Goal: Use online tool/utility: Utilize a website feature to perform a specific function

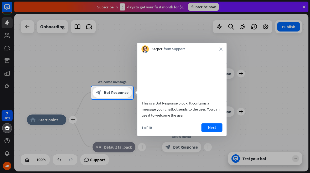
click at [210, 130] on button "Next" at bounding box center [212, 128] width 21 height 8
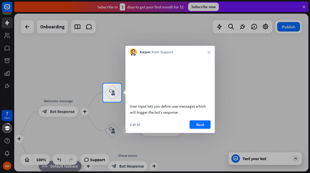
click at [200, 129] on button "Next" at bounding box center [200, 124] width 21 height 8
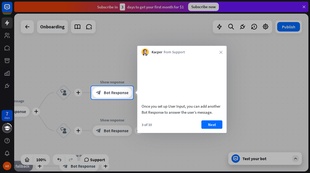
click at [213, 128] on button "Next" at bounding box center [212, 124] width 21 height 8
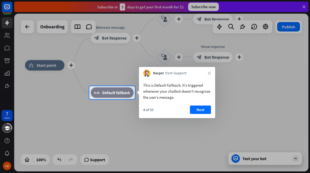
click at [207, 109] on button "Next" at bounding box center [200, 110] width 21 height 8
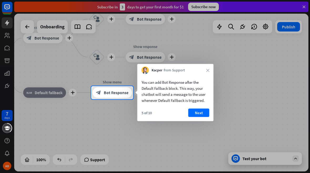
click at [195, 116] on button "Next" at bounding box center [199, 113] width 21 height 8
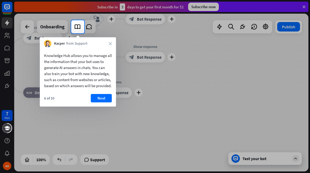
click at [98, 103] on button "Next" at bounding box center [101, 98] width 21 height 8
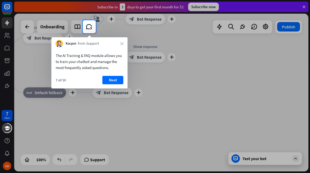
click at [116, 79] on button "Next" at bounding box center [113, 80] width 21 height 8
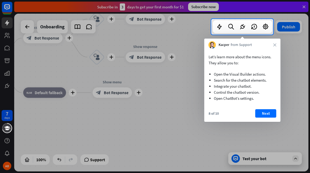
click at [265, 112] on button "Next" at bounding box center [266, 113] width 21 height 8
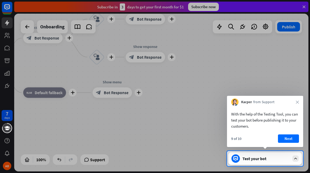
click at [290, 140] on button "Next" at bounding box center [288, 139] width 21 height 8
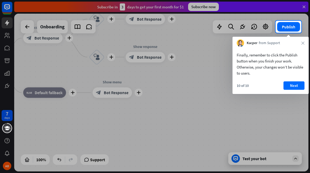
click at [296, 83] on button "Next" at bounding box center [294, 86] width 21 height 8
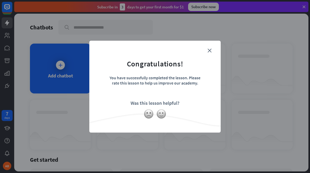
click at [209, 47] on div "close Congratulations! You have successfully completed the lesson. Please rate …" at bounding box center [154, 87] width 131 height 92
click at [162, 116] on img at bounding box center [161, 114] width 10 height 10
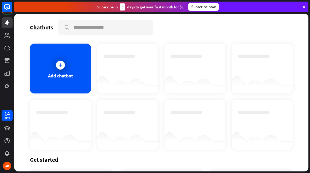
click at [60, 65] on icon at bounding box center [60, 65] width 5 height 5
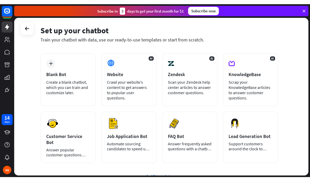
scroll to position [23, 0]
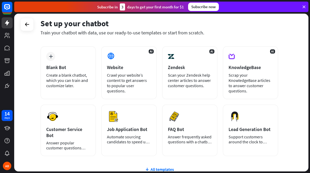
click at [0, 0] on button "Preview" at bounding box center [0, 0] width 0 height 0
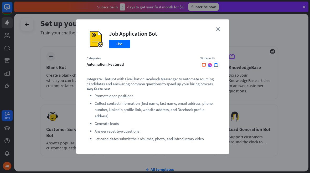
click at [127, 43] on button "Use" at bounding box center [119, 44] width 21 height 8
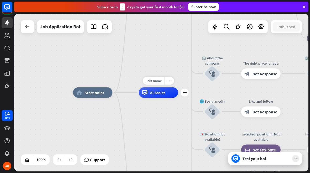
click at [166, 93] on div "AI Assist" at bounding box center [158, 93] width 39 height 11
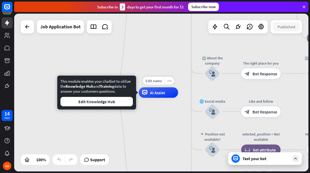
click at [125, 103] on button "Edit Knowledge Hub" at bounding box center [96, 101] width 73 height 9
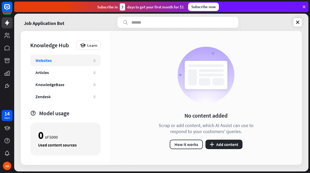
click at [195, 138] on div "No content added Scrap or add content, which AI Assist can use to respond to yo…" at bounding box center [206, 98] width 108 height 103
click at [191, 143] on button "How it works" at bounding box center [186, 144] width 33 height 9
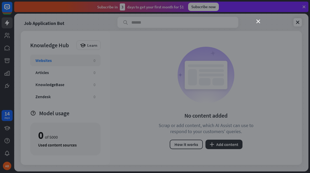
click at [260, 22] on icon "close" at bounding box center [259, 22] width 4 height 4
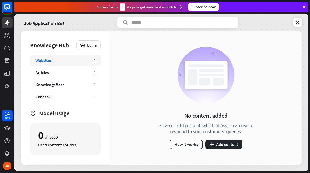
click at [301, 19] on link at bounding box center [298, 22] width 8 height 8
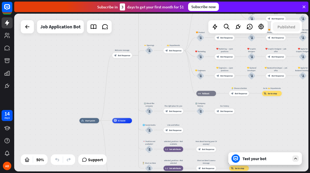
click at [284, 155] on div "Test your bot" at bounding box center [265, 158] width 74 height 13
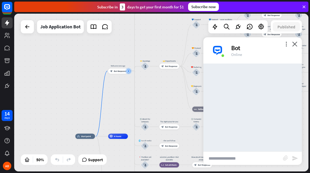
click at [263, 158] on input "text" at bounding box center [243, 158] width 80 height 13
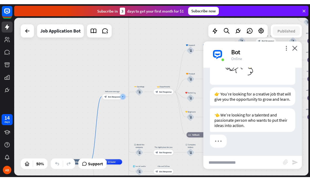
scroll to position [68, 0]
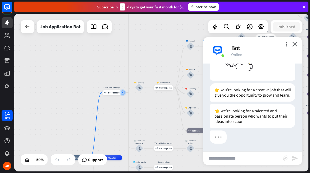
click at [261, 154] on input "text" at bounding box center [243, 158] width 80 height 13
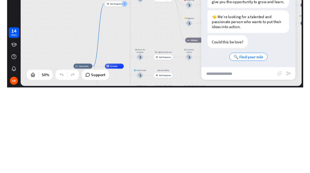
scroll to position [74, 0]
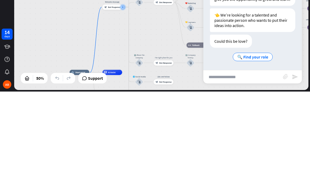
click at [251, 116] on span "Show JSON" at bounding box center [246, 118] width 19 height 5
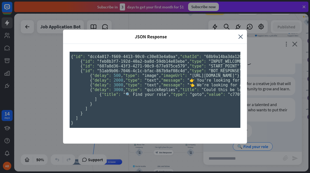
scroll to position [0, 0]
click at [240, 34] on icon "close" at bounding box center [240, 37] width 5 height 6
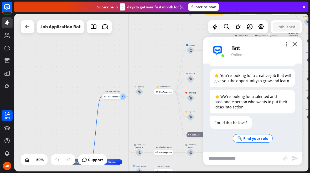
scroll to position [83, 0]
click at [267, 156] on input "text" at bounding box center [243, 158] width 80 height 13
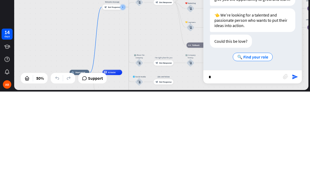
type input "*"
click at [244, 124] on div "Could this be love?" at bounding box center [231, 130] width 42 height 13
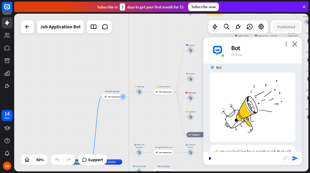
scroll to position [7, 0]
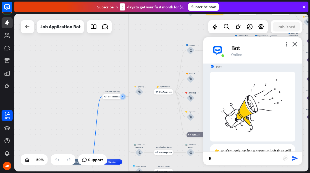
click at [265, 94] on img at bounding box center [252, 107] width 85 height 70
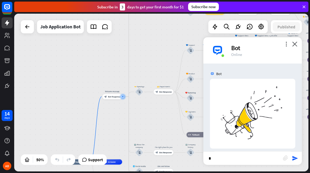
scroll to position [0, 0]
click at [249, 73] on span "Show JSON" at bounding box center [246, 73] width 19 height 5
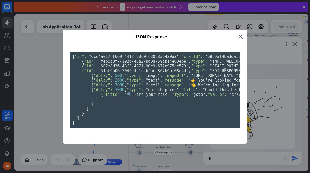
click at [82, 108] on pre "{ "id": "dcc4a017-f669-4413-90c0-c30e83e4a0aa" , "chatId": "68b9a14ba3da1200079…" at bounding box center [155, 90] width 171 height 76
click at [119, 58] on pre "{ "id": "dcc4a017-f669-4413-90c0-c30e83e4a0aa" , "chatId": "68b9a14ba3da1200079…" at bounding box center [155, 90] width 171 height 76
click at [126, 52] on pre "{ "id": "dcc4a017-f669-4413-90c0-c30e83e4a0aa" , "chatId": "68b9a14ba3da1200079…" at bounding box center [155, 90] width 171 height 76
click at [240, 44] on div "{ "id": "dcc4a017-f669-4413-90c0-c30e83e4a0aa" , "chatId": "68b9a14ba3da1200079…" at bounding box center [155, 94] width 184 height 100
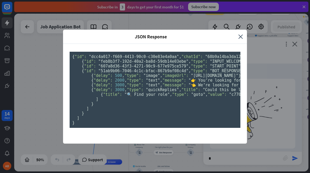
click at [234, 30] on div "JSON Response close" at bounding box center [155, 37] width 184 height 14
click at [240, 34] on icon "close" at bounding box center [240, 37] width 5 height 6
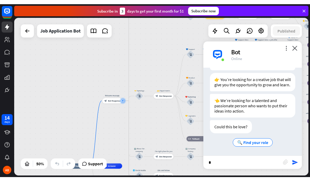
scroll to position [83, 0]
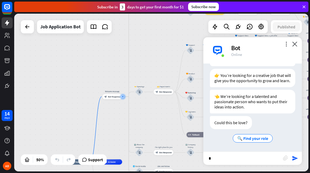
click at [260, 158] on input "*" at bounding box center [243, 158] width 80 height 13
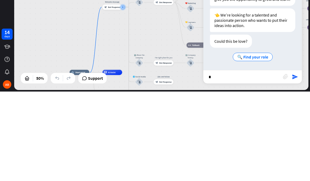
scroll to position [74, 0]
type input "***"
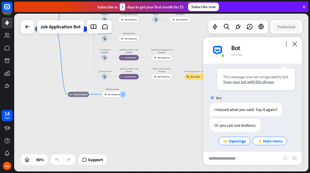
scroll to position [177, 0]
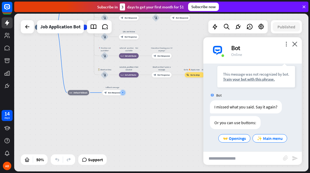
click at [237, 134] on div "👐 Openings" at bounding box center [234, 138] width 32 height 8
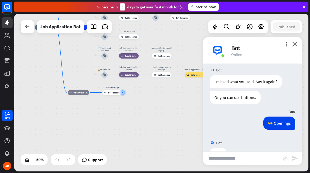
click at [237, 136] on div "Bot [DATE] 10:25 PM Show JSON 👉 You’re looking for a creative job that will giv…" at bounding box center [252, 108] width 99 height 88
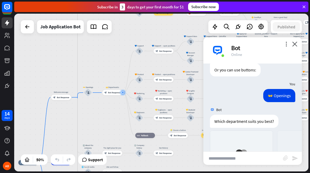
scroll to position [333, 0]
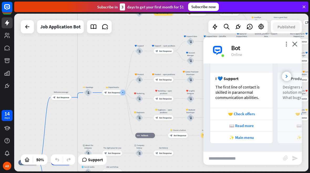
click at [249, 114] on div "🤝 Check offers" at bounding box center [241, 113] width 57 height 5
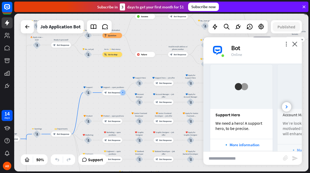
scroll to position [475, 0]
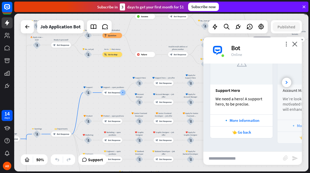
click at [253, 133] on div "👈 Go back" at bounding box center [241, 132] width 57 height 5
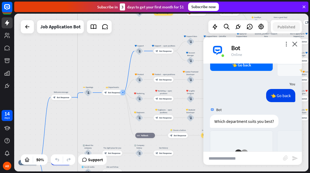
scroll to position [645, 0]
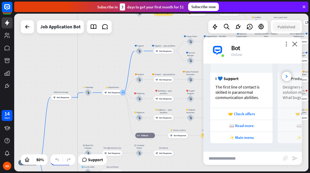
click at [248, 130] on div "📖 Read more" at bounding box center [241, 126] width 63 height 12
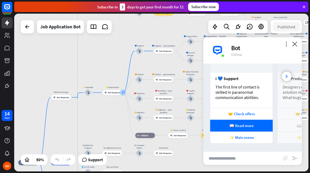
click at [253, 138] on div "✨ Main menu" at bounding box center [241, 137] width 57 height 5
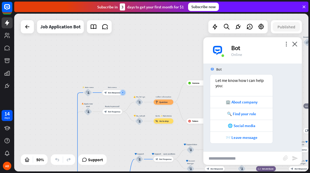
scroll to position [753, 0]
click at [251, 127] on div "🌐 Social media" at bounding box center [241, 125] width 57 height 5
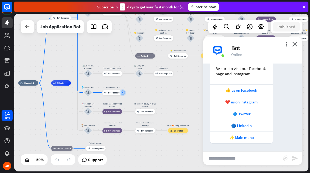
scroll to position [926, 0]
click at [246, 89] on div "👍 us on Facebook" at bounding box center [241, 90] width 57 height 5
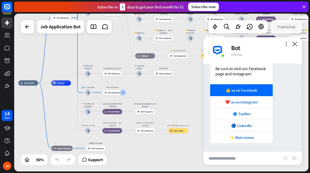
click at [254, 127] on div "🔵 LinkedIn" at bounding box center [241, 125] width 57 height 5
